Goal: Task Accomplishment & Management: Manage account settings

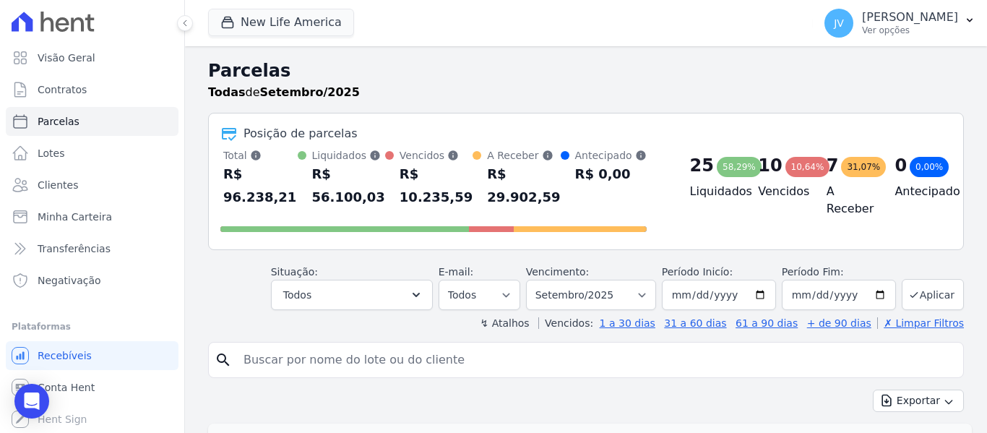
select select
click at [298, 23] on button "New Life America" at bounding box center [281, 22] width 146 height 27
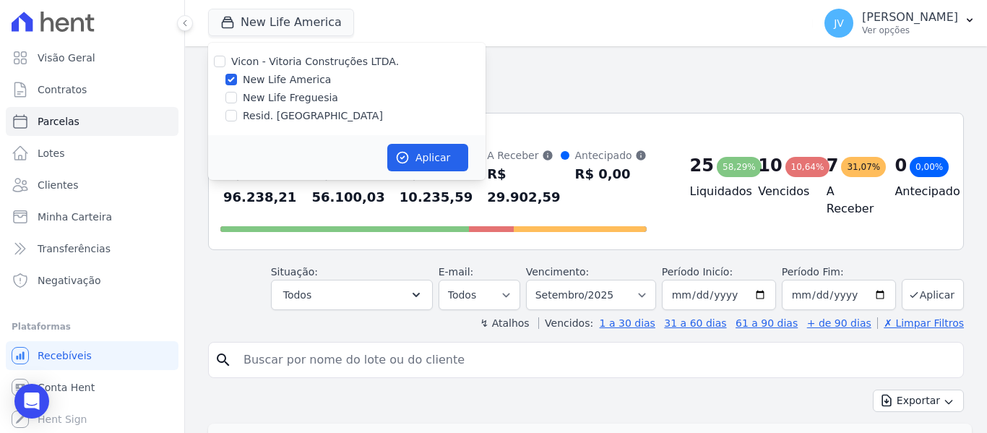
click at [225, 59] on div "Vicon - Vitoria Construções LTDA." at bounding box center [346, 61] width 277 height 15
click at [224, 57] on input "Vicon - Vitoria Construções LTDA." at bounding box center [220, 62] width 12 height 12
checkbox input "true"
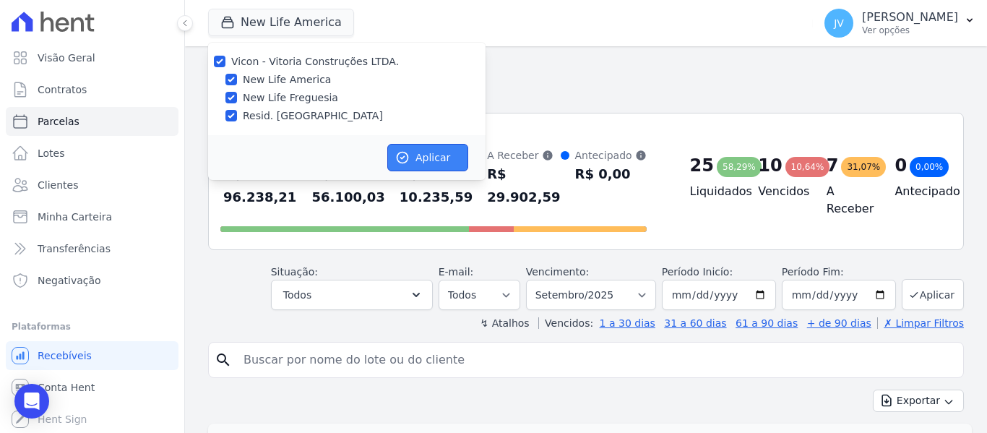
click at [430, 155] on button "Aplicar" at bounding box center [427, 157] width 81 height 27
select select
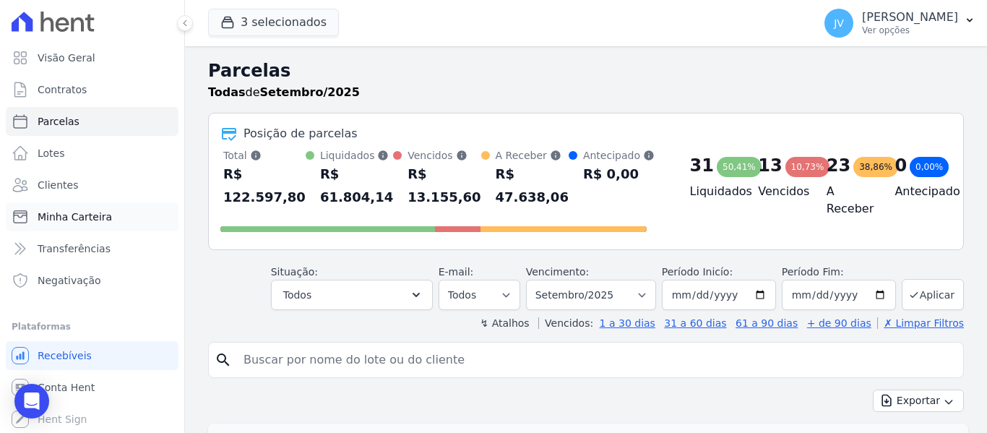
click at [105, 211] on span "Minha Carteira" at bounding box center [75, 216] width 74 height 14
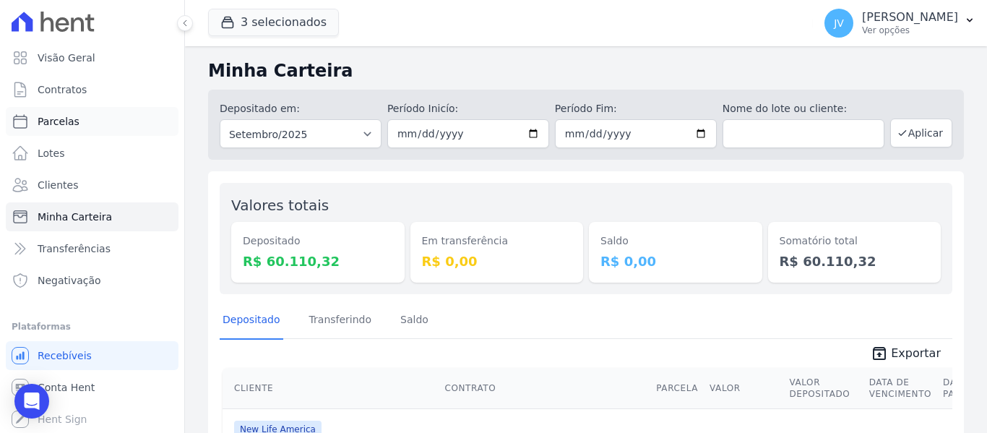
click at [52, 128] on span "Parcelas" at bounding box center [59, 121] width 42 height 14
select select
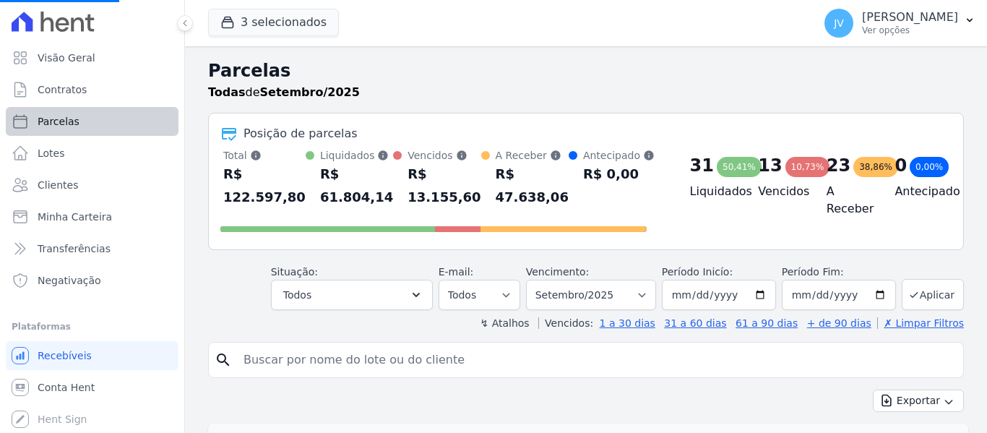
select select
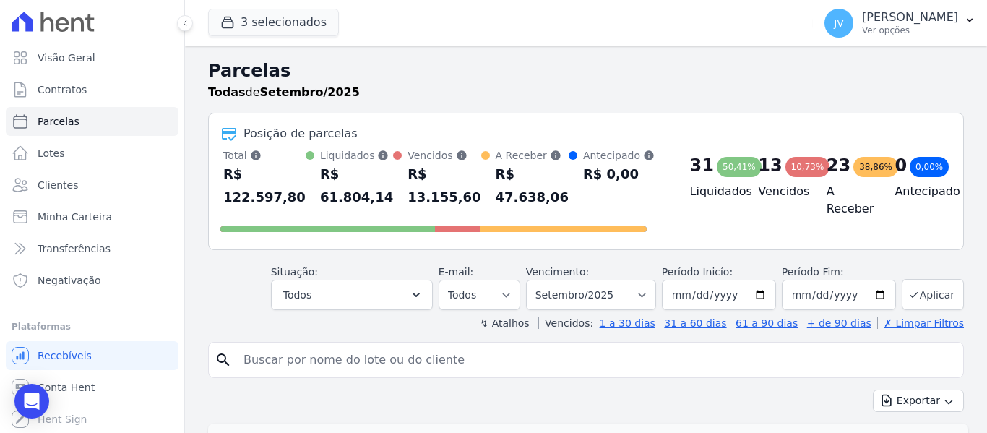
click at [666, 389] on div "Exportar Exportar PDF Exportar CSV" at bounding box center [585, 406] width 755 height 34
